Goal: Task Accomplishment & Management: Use online tool/utility

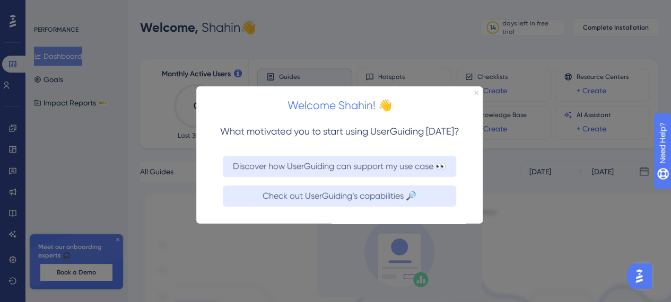
click at [477, 93] on icon "Close Preview" at bounding box center [476, 93] width 4 height 4
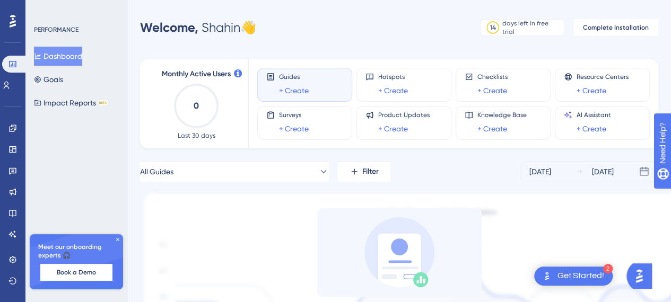
click at [574, 283] on div "2 Get Started!" at bounding box center [573, 276] width 79 height 19
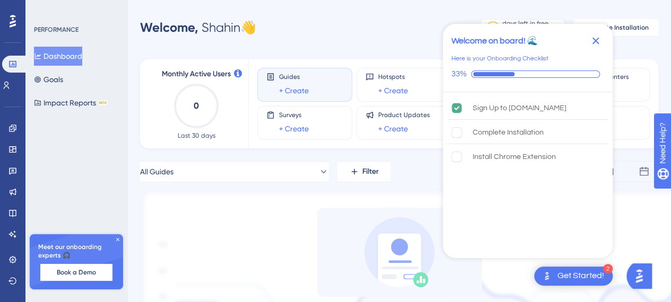
click at [92, 154] on div "PERFORMANCE Dashboard Goals Impact Reports BETA Meet our onboarding experts 🎧 B…" at bounding box center [76, 151] width 102 height 302
click at [596, 39] on icon "Close Checklist" at bounding box center [595, 41] width 7 height 7
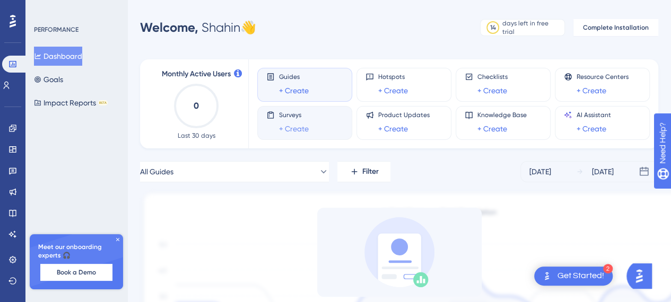
click at [297, 130] on link "+ Create" at bounding box center [294, 129] width 30 height 13
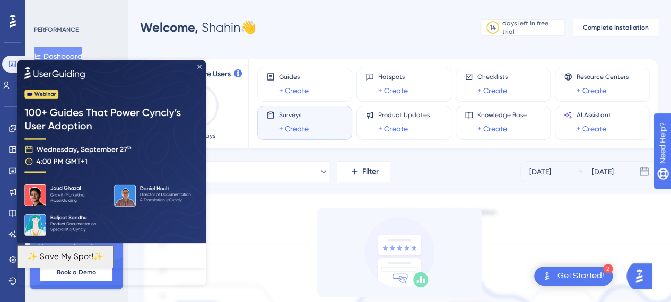
click at [201, 68] on icon "Close Preview" at bounding box center [199, 67] width 4 height 4
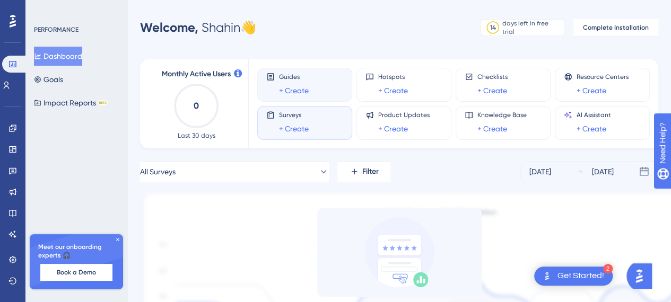
click at [317, 89] on div "Guides + Create" at bounding box center [304, 85] width 77 height 24
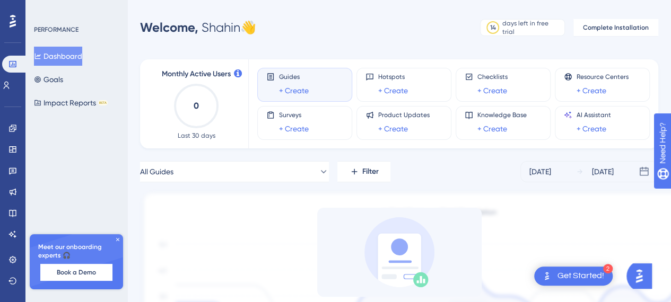
click at [292, 83] on div "Guides + Create" at bounding box center [294, 85] width 30 height 24
